Goal: Information Seeking & Learning: Learn about a topic

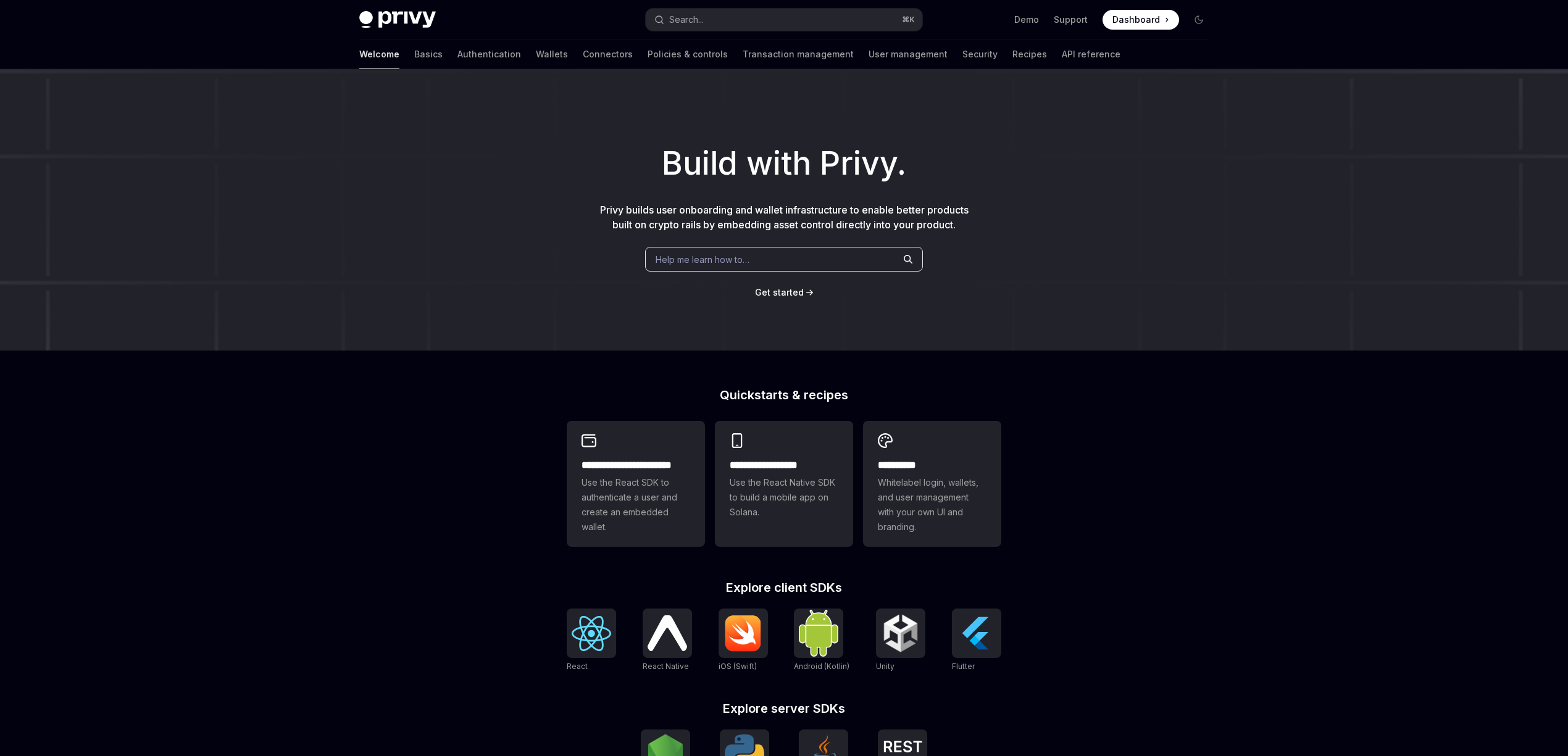
click at [731, 258] on span "Help me learn how to…" at bounding box center [702, 258] width 94 height 13
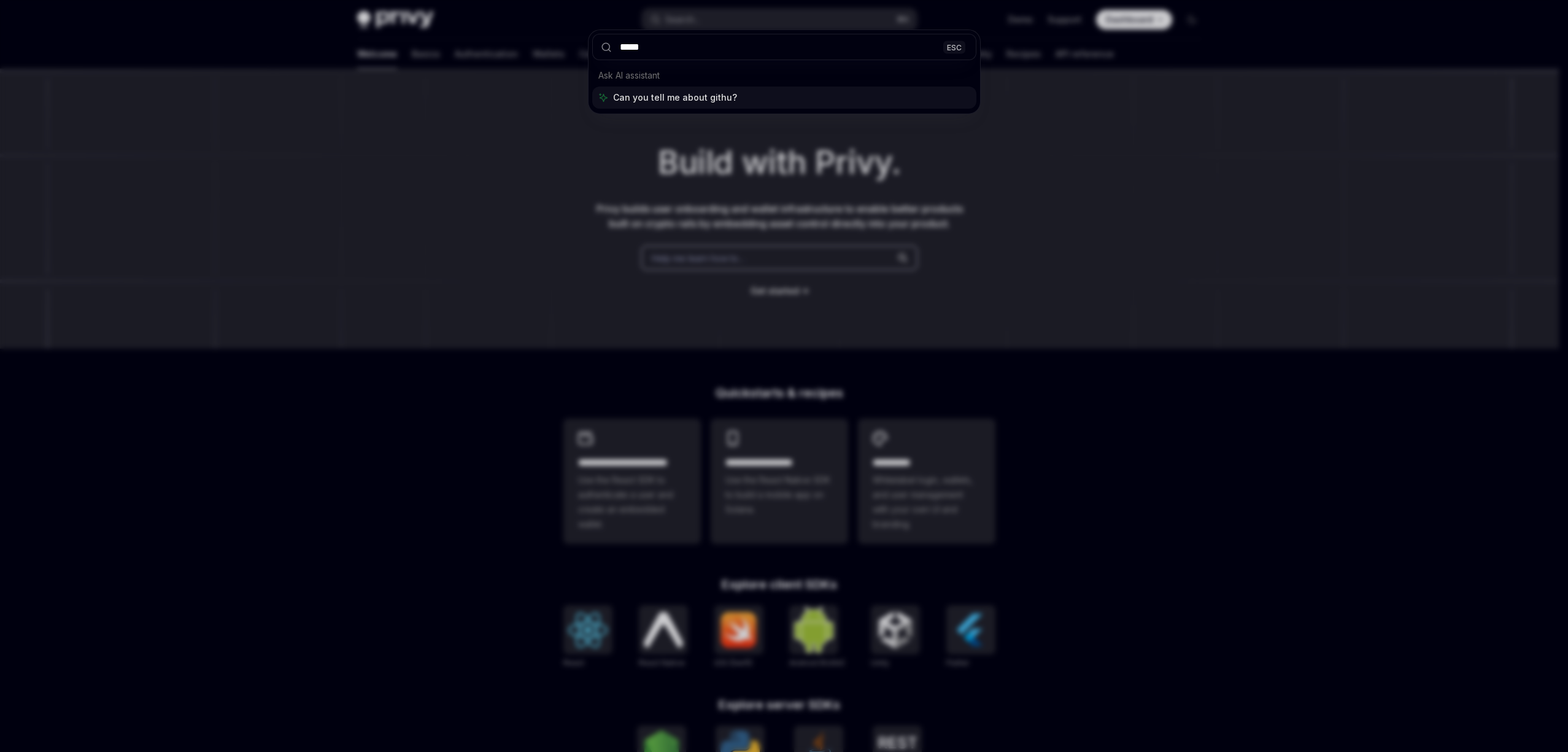
type input "******"
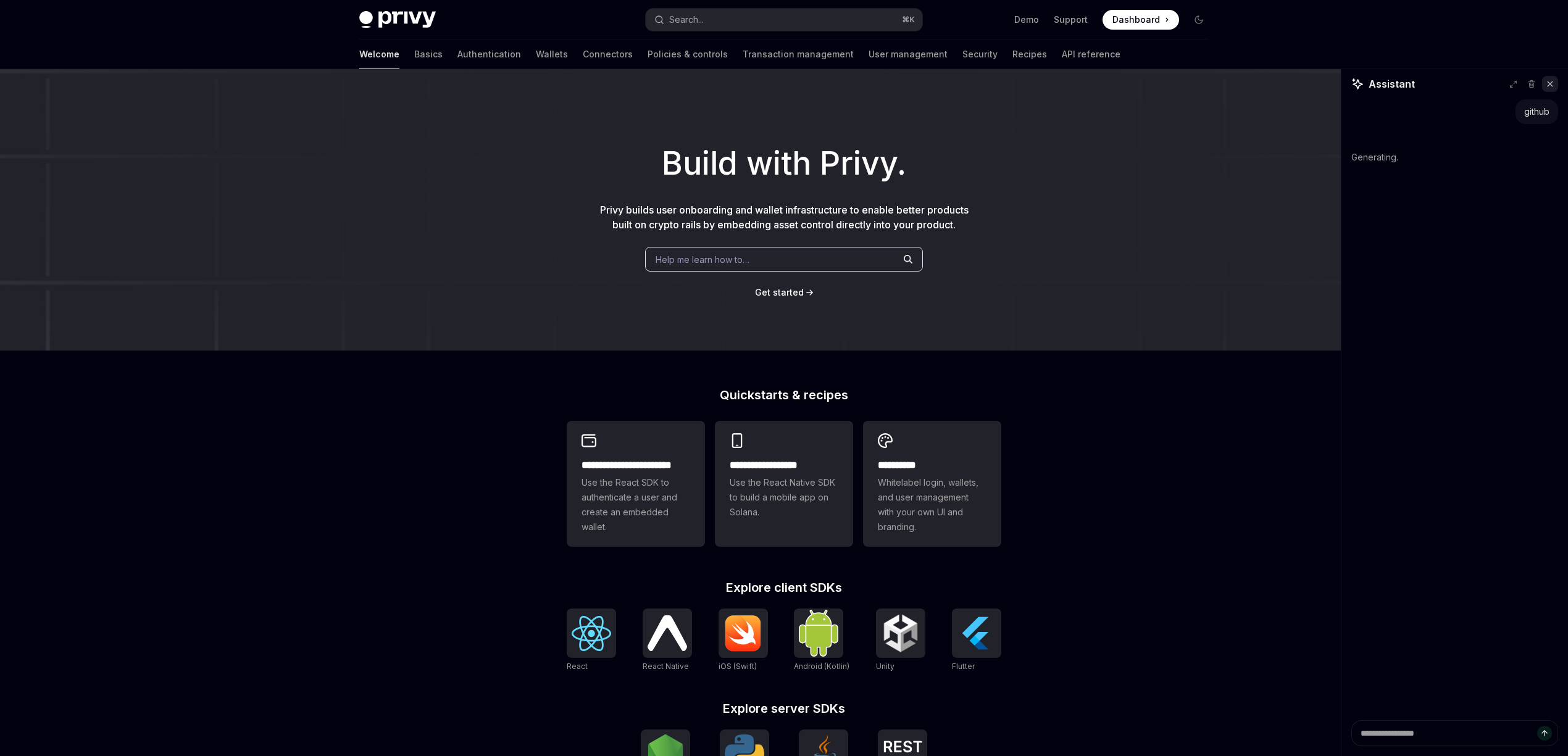
click at [1549, 87] on icon at bounding box center [1550, 83] width 9 height 9
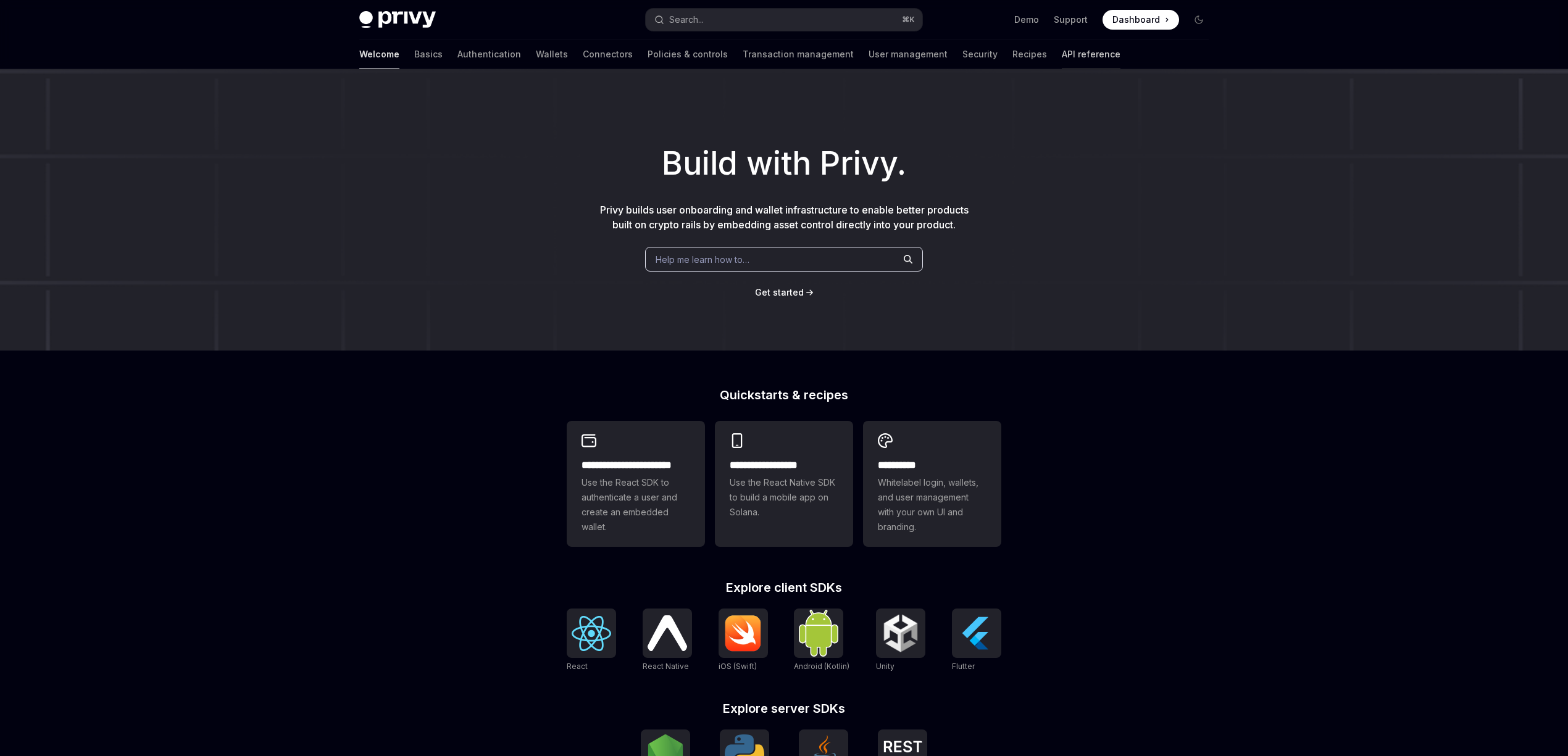
type textarea "*"
